Goal: Task Accomplishment & Management: Use online tool/utility

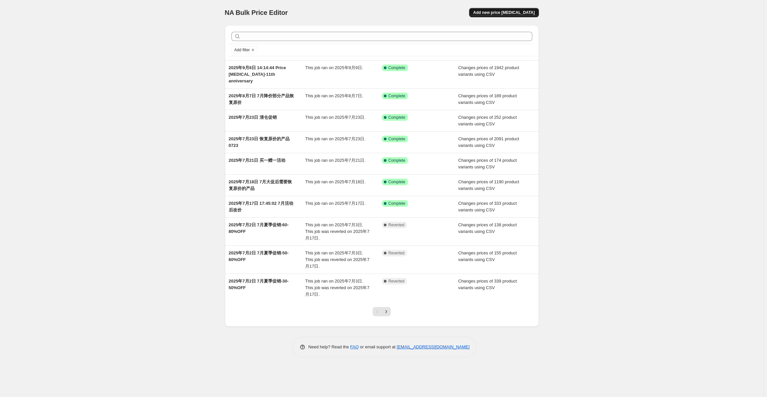
click at [508, 10] on span "Add new price [MEDICAL_DATA]" at bounding box center [503, 12] width 61 height 5
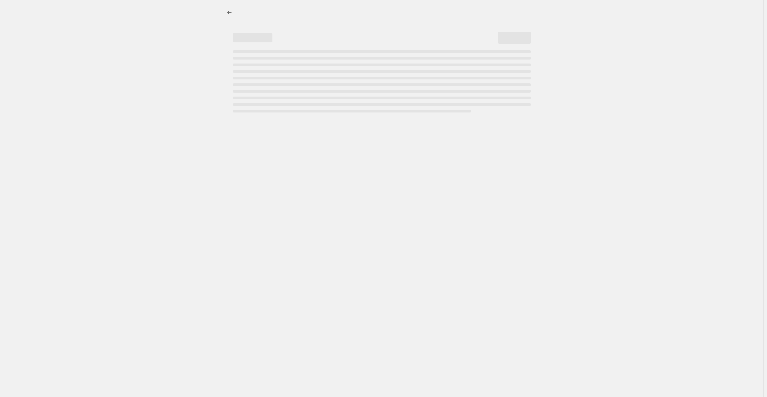
select select "percentage"
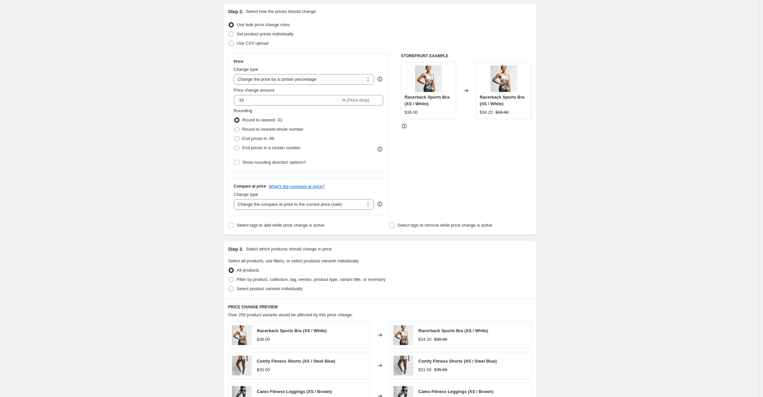
scroll to position [66, 0]
click at [265, 47] on span "Use CSV upload" at bounding box center [253, 45] width 32 height 5
click at [229, 43] on input "Use CSV upload" at bounding box center [229, 43] width 0 height 0
radio input "true"
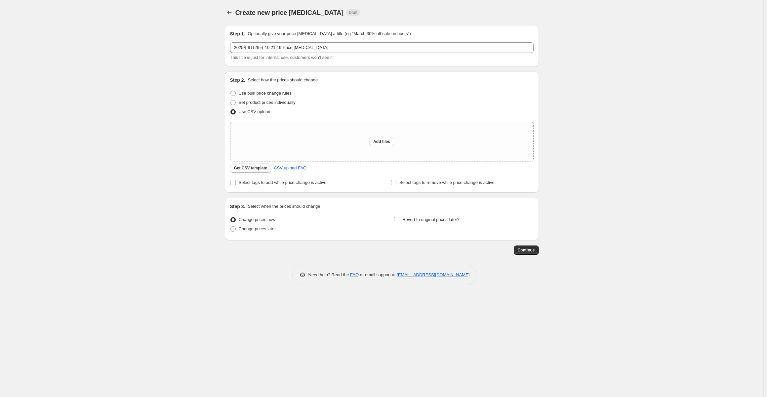
click at [247, 168] on span "Get CSV template" at bounding box center [250, 167] width 33 height 5
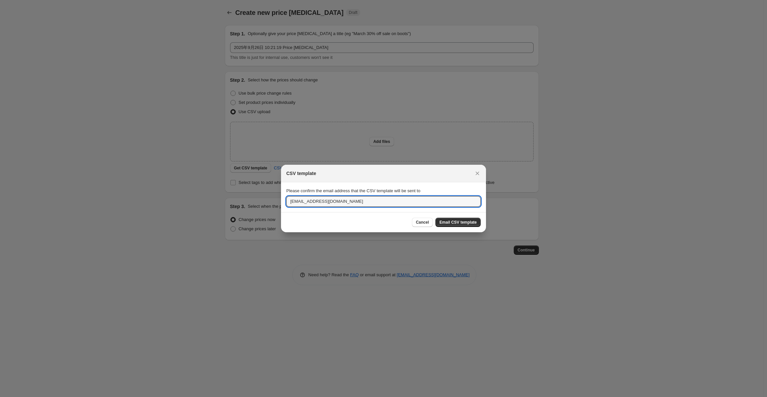
drag, startPoint x: 358, startPoint y: 203, endPoint x: 281, endPoint y: 195, distance: 77.1
click at [281, 195] on section "Please confirm the email address that the CSV template will be sent to majiaxia…" at bounding box center [383, 197] width 205 height 30
type input "shuangzhen@firmabs.com"
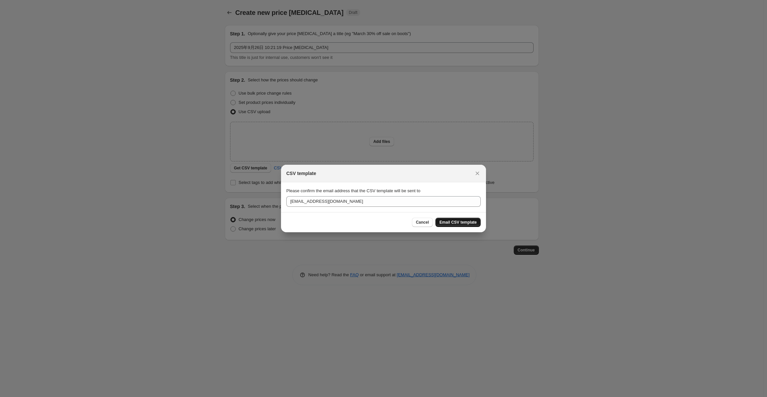
click at [462, 223] on span "Email CSV template" at bounding box center [457, 221] width 37 height 5
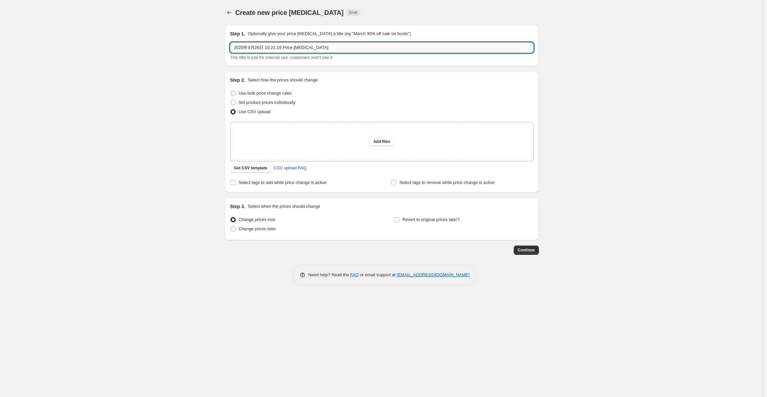
click at [318, 48] on input "2025年9月26日 10:21:19 Price change job" at bounding box center [381, 47] width 303 height 11
type input "[DATE] 10:21:19 Price [MEDICAL_DATA]-all original"
click at [428, 181] on span "Select tags to remove while price change is active" at bounding box center [446, 182] width 95 height 5
click at [396, 181] on input "Select tags to remove while price change is active" at bounding box center [393, 182] width 5 height 5
checkbox input "true"
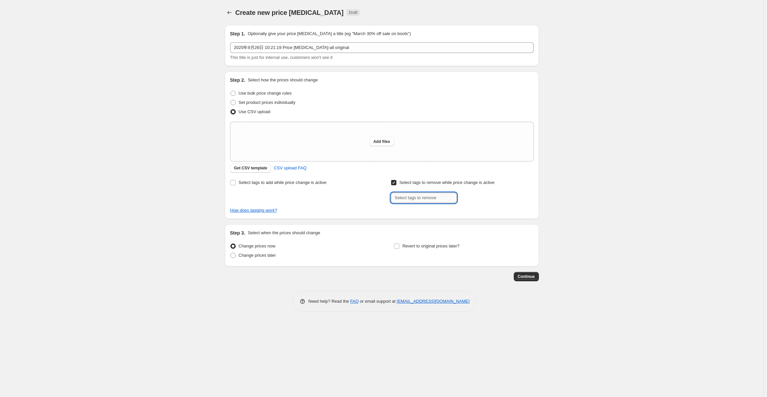
click at [420, 194] on input "text" at bounding box center [424, 197] width 66 height 11
type input "2"
type input "20250908"
click at [478, 198] on span "20250908" at bounding box center [480, 197] width 18 height 5
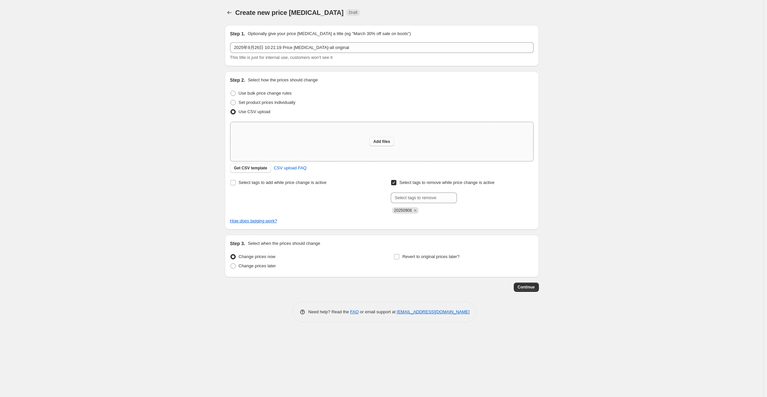
click at [385, 143] on span "Add files" at bounding box center [381, 141] width 17 height 5
type input "C:\fakepath\csv_template_user_36522-all original.xlsx"
click at [364, 138] on div "Add files" at bounding box center [381, 141] width 303 height 39
type input "C:\fakepath\csv_template_user_36522-all original.xlsx"
click at [368, 141] on div "Add files" at bounding box center [381, 141] width 303 height 39
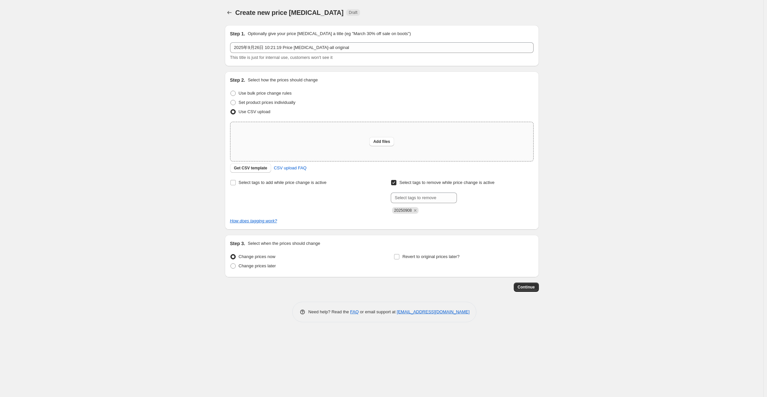
type input "C:\fakepath\csv_template_user_36522-all original.csv"
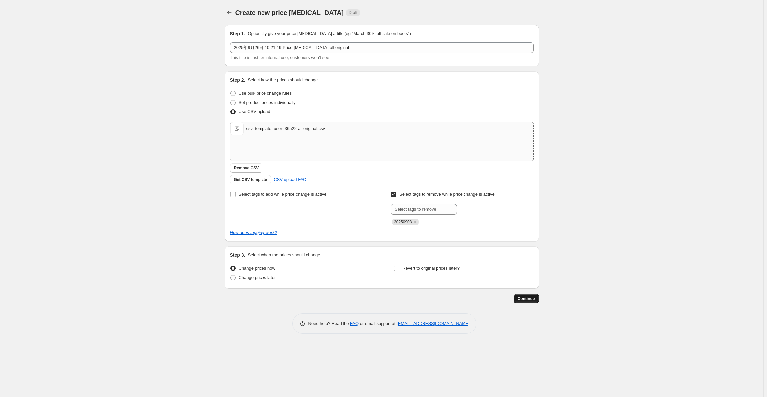
click at [532, 298] on span "Continue" at bounding box center [525, 298] width 17 height 5
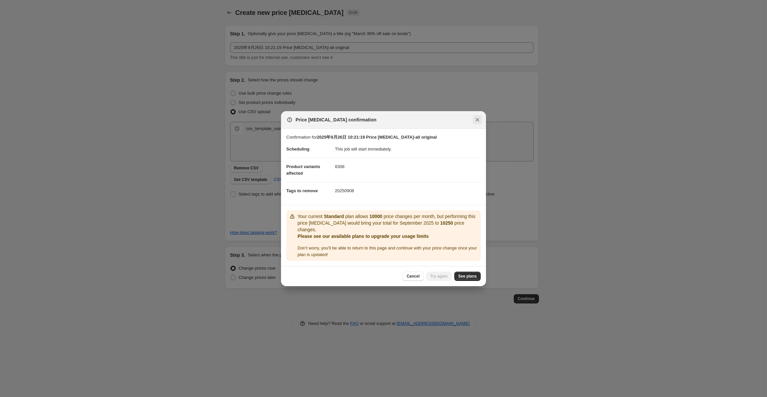
click at [478, 123] on icon "Close" at bounding box center [477, 119] width 7 height 7
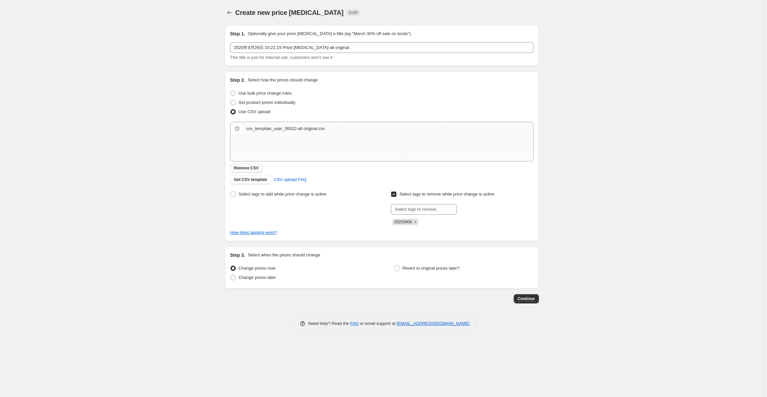
click at [253, 168] on span "Remove CSV" at bounding box center [246, 167] width 25 height 5
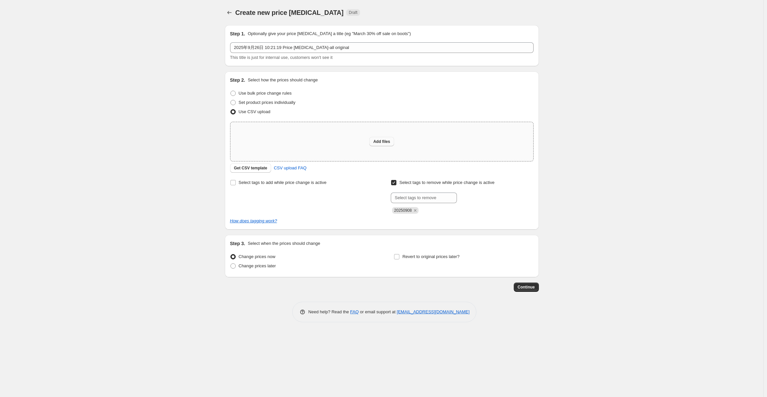
click at [380, 143] on span "Add files" at bounding box center [381, 141] width 17 height 5
type input "C:\fakepath\csv_template_user_36522-all original.csv"
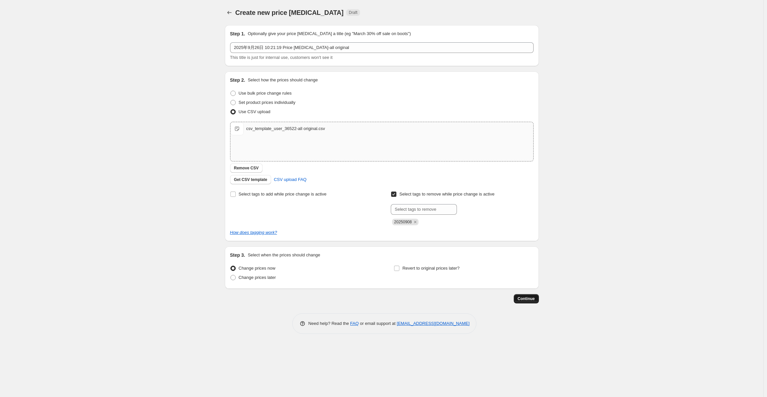
click at [532, 301] on span "Continue" at bounding box center [525, 298] width 17 height 5
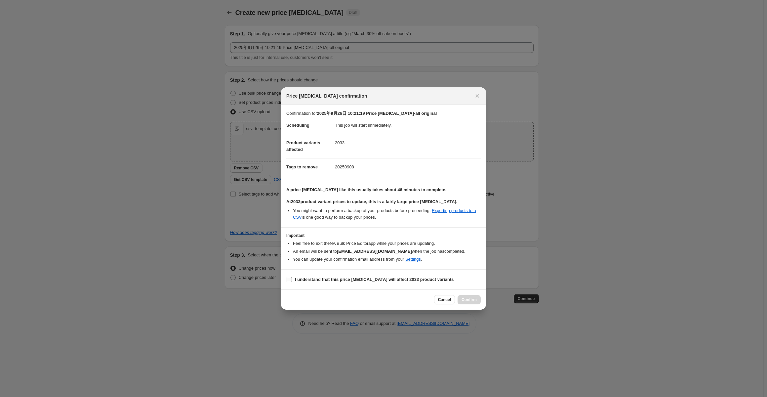
click at [403, 280] on b "I understand that this price change job will affect 2033 product variants" at bounding box center [374, 279] width 159 height 5
click at [292, 280] on input "I understand that this price change job will affect 2033 product variants" at bounding box center [288, 279] width 5 height 5
checkbox input "true"
click at [470, 299] on span "Confirm" at bounding box center [468, 299] width 15 height 5
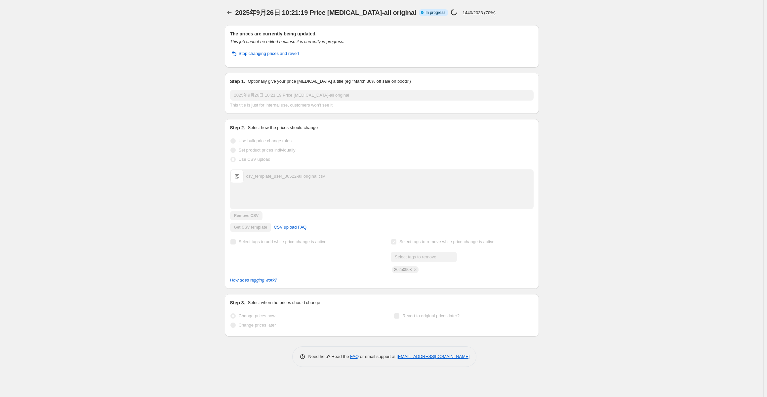
click at [662, 209] on div "2025年9月26日 10:21:19 Price change job-all original. This page is ready 2025年9月26…" at bounding box center [381, 198] width 763 height 397
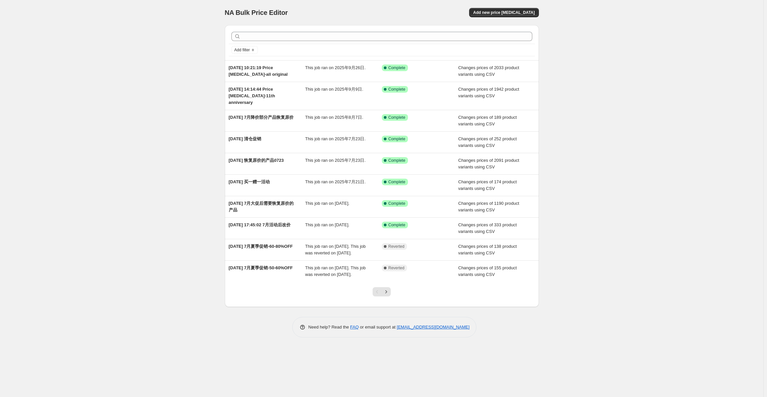
click at [504, 19] on div "NA Bulk Price Editor. This page is ready NA Bulk Price Editor Add new price [ME…" at bounding box center [382, 12] width 314 height 25
click at [504, 13] on span "Add new price [MEDICAL_DATA]" at bounding box center [503, 12] width 61 height 5
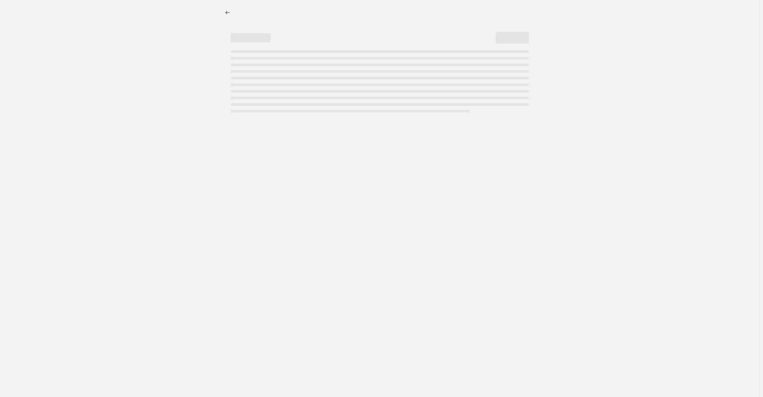
select select "percentage"
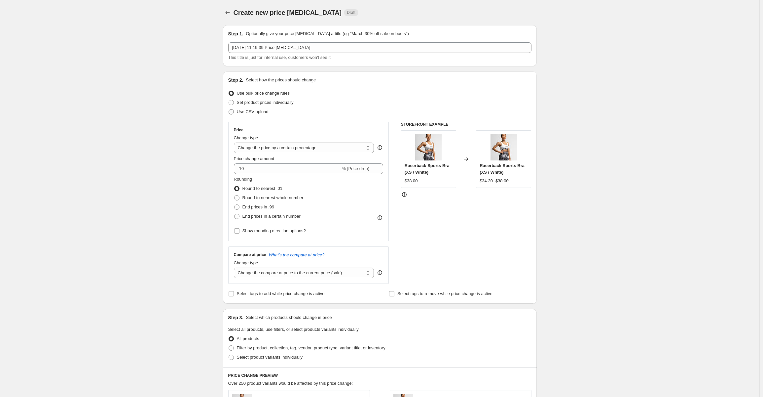
click at [259, 111] on span "Use CSV upload" at bounding box center [253, 111] width 32 height 5
click at [229, 109] on input "Use CSV upload" at bounding box center [229, 109] width 0 height 0
radio input "true"
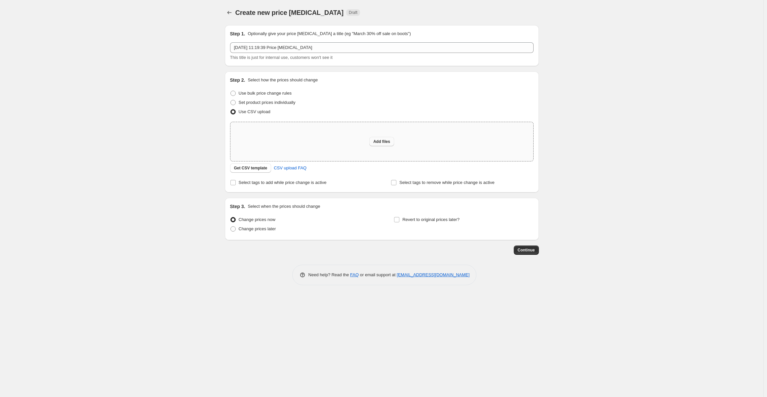
click at [379, 145] on button "Add files" at bounding box center [381, 141] width 25 height 9
type input "C:\fakepath\csv_template_user_36522-change price.csv"
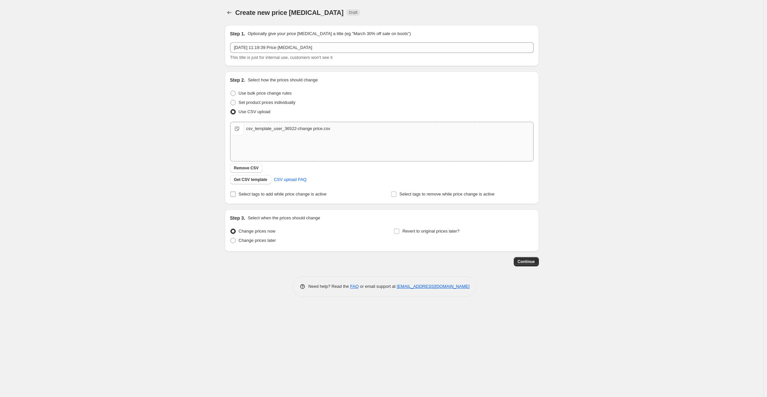
click at [315, 194] on span "Select tags to add while price change is active" at bounding box center [283, 193] width 88 height 5
click at [236, 194] on input "Select tags to add while price change is active" at bounding box center [232, 193] width 5 height 5
checkbox input "true"
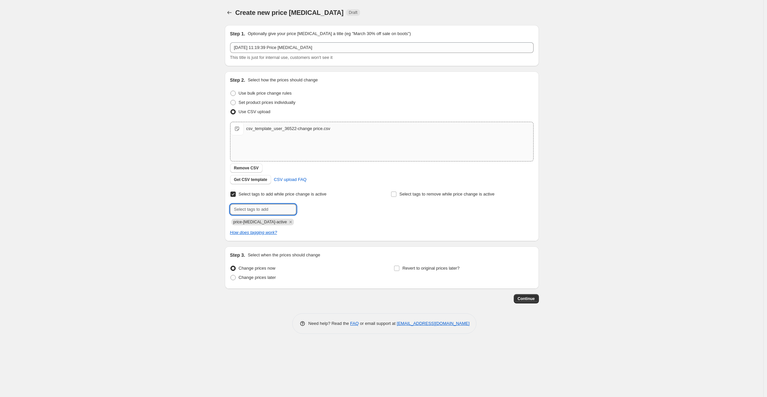
click at [265, 207] on input "text" at bounding box center [263, 209] width 66 height 11
type input "20250926"
click at [318, 205] on button "Add 20250926" at bounding box center [315, 208] width 34 height 9
click at [524, 296] on span "Continue" at bounding box center [525, 298] width 17 height 5
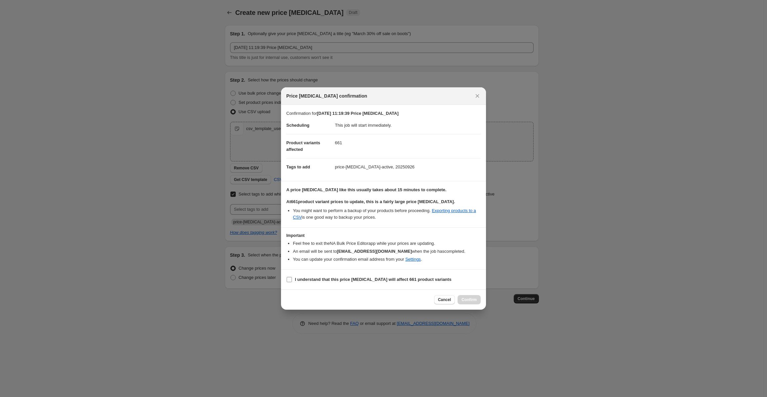
click at [288, 279] on input "I understand that this price [MEDICAL_DATA] will affect 661 product variants" at bounding box center [288, 279] width 5 height 5
checkbox input "true"
click at [470, 296] on button "Confirm" at bounding box center [468, 299] width 23 height 9
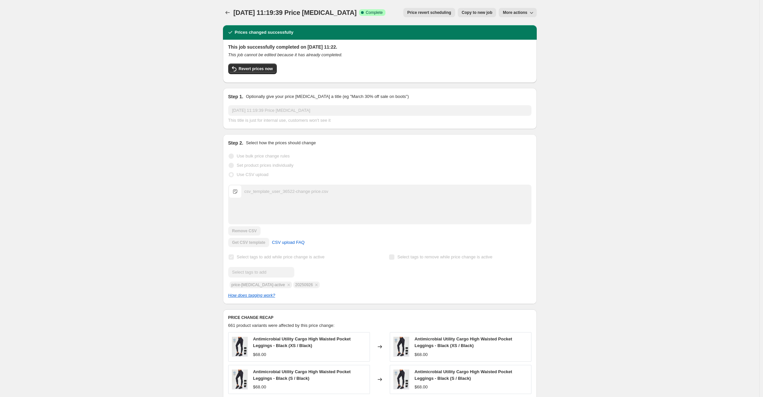
drag, startPoint x: 47, startPoint y: 26, endPoint x: 2, endPoint y: 16, distance: 45.6
click at [42, 25] on div "[DATE] 11:19:39 Price [MEDICAL_DATA]. This page is ready [DATE] 11:19:39 Price …" at bounding box center [380, 299] width 760 height 599
